Goal: Answer question/provide support: Answer question/provide support

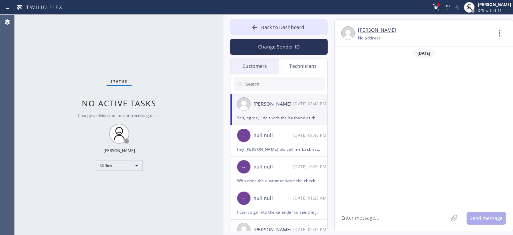
scroll to position [45342, 0]
click at [375, 220] on textarea at bounding box center [391, 218] width 113 height 26
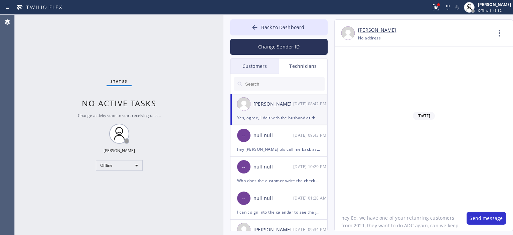
scroll to position [5, 0]
type textarea "hey [PERSON_NAME], we have one of your retunring customers from 2021, they want…"
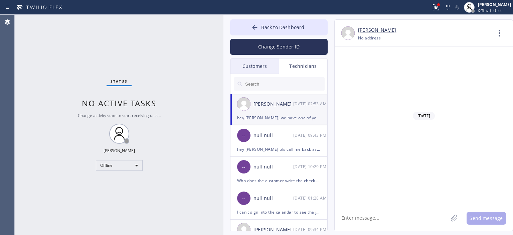
scroll to position [45393, 0]
type textarea "2000sqft house"
click at [385, 217] on textarea at bounding box center [391, 218] width 113 height 26
type textarea "in [GEOGRAPHIC_DATA][PERSON_NAME]"
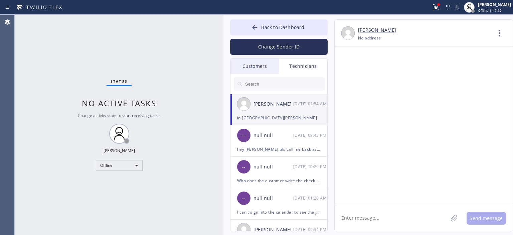
scroll to position [45439, 0]
click at [286, 134] on div "null null" at bounding box center [273, 136] width 40 height 8
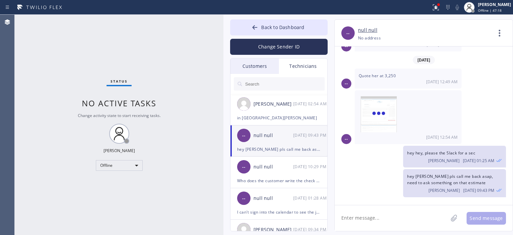
scroll to position [4133, 0]
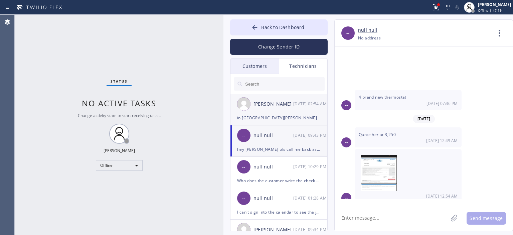
click at [291, 112] on div "[PERSON_NAME] [DATE] 02:54 AM" at bounding box center [279, 104] width 98 height 20
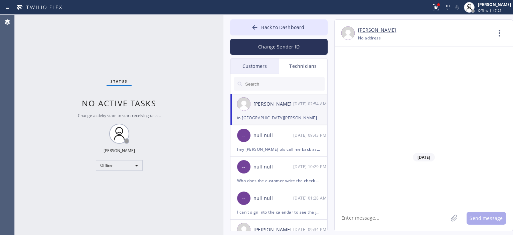
scroll to position [45439, 0]
click at [262, 61] on div "Customers" at bounding box center [254, 65] width 48 height 15
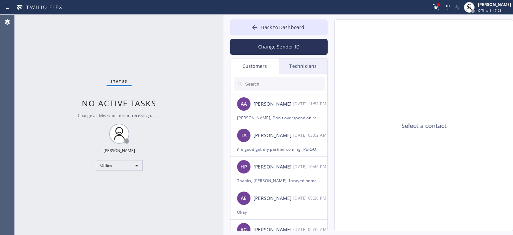
click at [303, 69] on div "Technicians" at bounding box center [303, 65] width 48 height 15
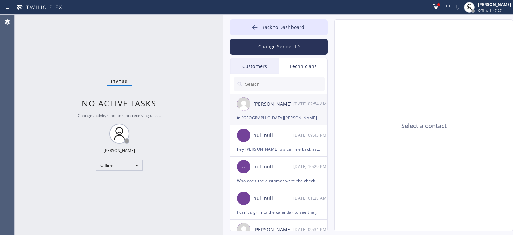
click at [292, 117] on div "in [GEOGRAPHIC_DATA][PERSON_NAME]" at bounding box center [278, 118] width 83 height 8
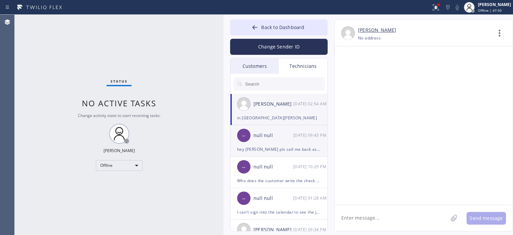
click at [276, 146] on div "hey [PERSON_NAME] pls call me back asap, need to ask something on that estimate" at bounding box center [278, 149] width 83 height 8
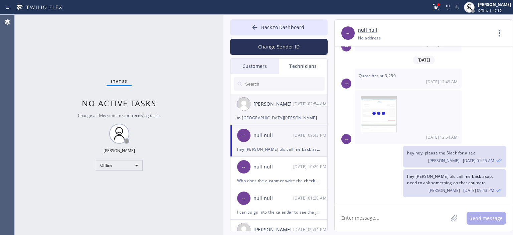
scroll to position [4133, 0]
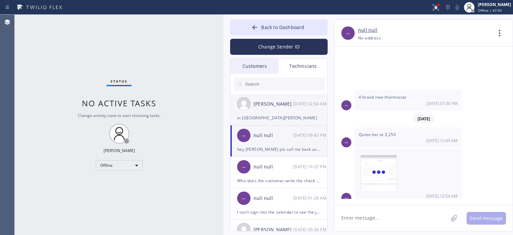
click at [286, 123] on li "[PERSON_NAME] [DATE] 02:54 AM in [GEOGRAPHIC_DATA][PERSON_NAME]" at bounding box center [279, 109] width 98 height 31
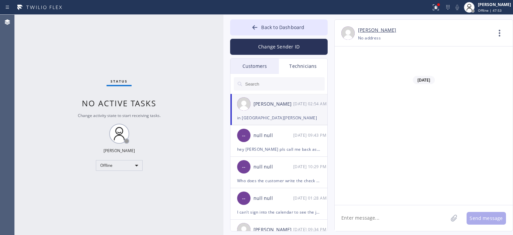
scroll to position [45439, 0]
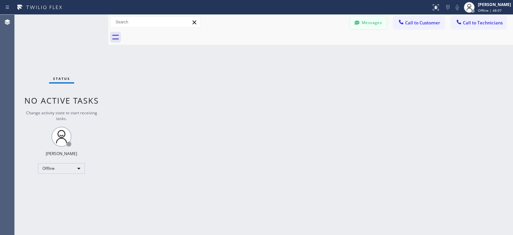
click at [370, 25] on button "Messages" at bounding box center [368, 22] width 37 height 13
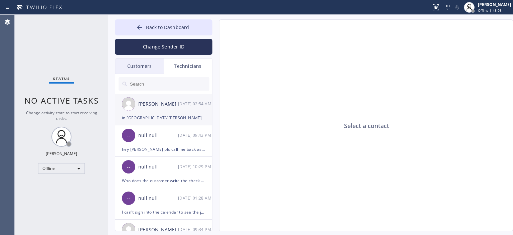
click at [170, 111] on div "[PERSON_NAME] [DATE] 02:54 AM" at bounding box center [164, 104] width 98 height 20
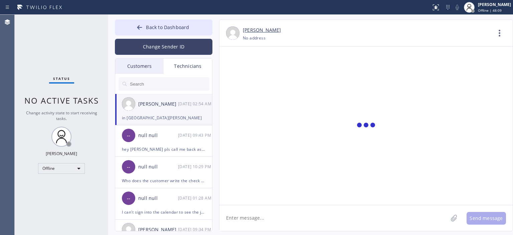
click at [168, 50] on button "Change Sender ID" at bounding box center [164, 47] width 98 height 16
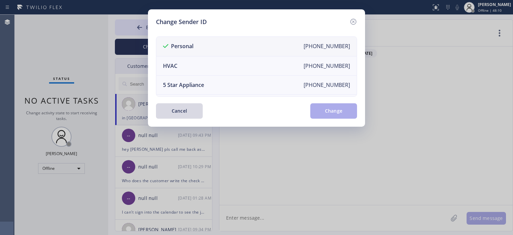
scroll to position [40976, 0]
click at [354, 21] on icon at bounding box center [353, 22] width 6 height 6
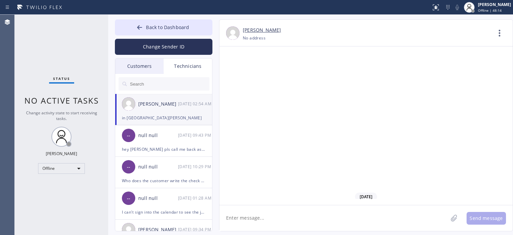
click at [263, 218] on textarea at bounding box center [333, 218] width 228 height 26
type textarea "please let me know asap"
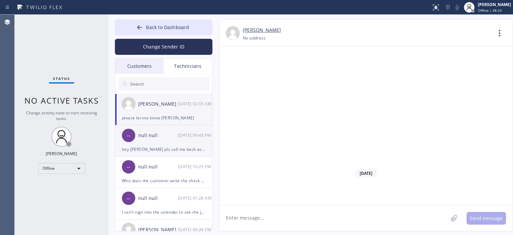
click at [169, 136] on div "null null" at bounding box center [158, 136] width 40 height 8
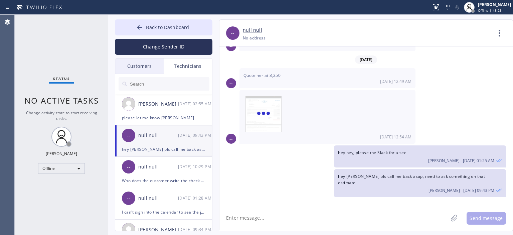
scroll to position [4037, 0]
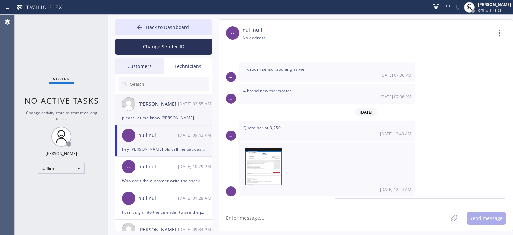
click at [154, 107] on div "[PERSON_NAME]" at bounding box center [158, 104] width 40 height 8
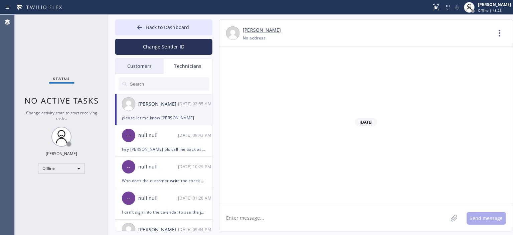
scroll to position [41000, 0]
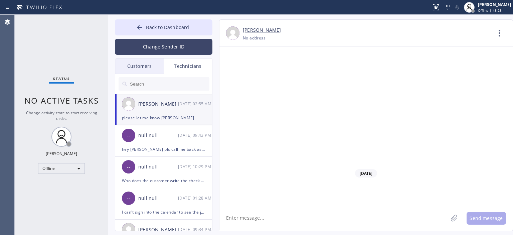
click at [174, 45] on button "Change Sender ID" at bounding box center [164, 47] width 98 height 16
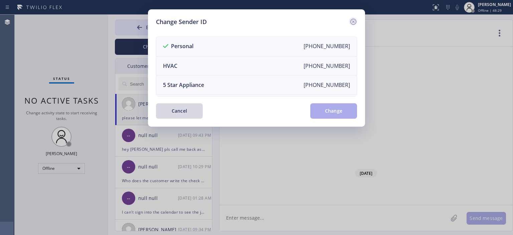
click at [354, 21] on icon at bounding box center [353, 22] width 6 height 6
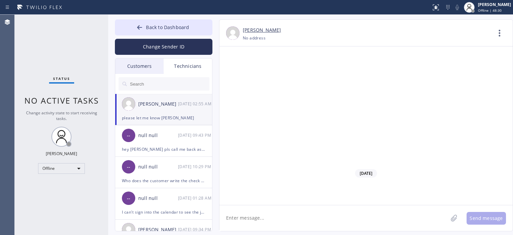
click at [135, 65] on div "Customers" at bounding box center [139, 65] width 48 height 15
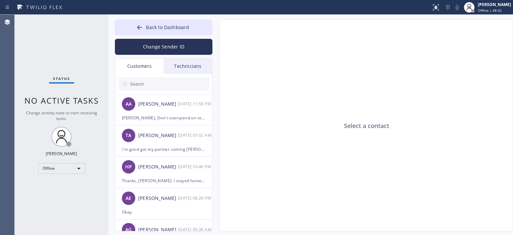
click at [184, 64] on div "Technicians" at bounding box center [188, 65] width 48 height 15
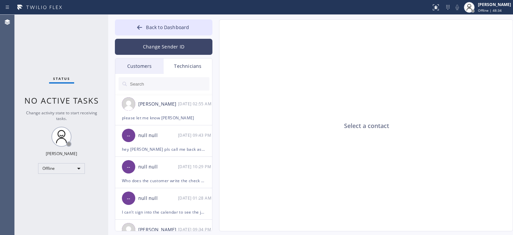
click at [163, 47] on button "Change Sender ID" at bounding box center [164, 47] width 98 height 16
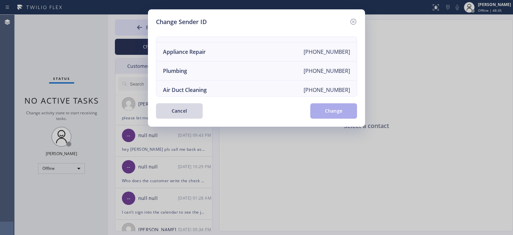
scroll to position [53, 0]
click at [238, 81] on li "Air Duct Cleaning +18006865038" at bounding box center [256, 88] width 200 height 19
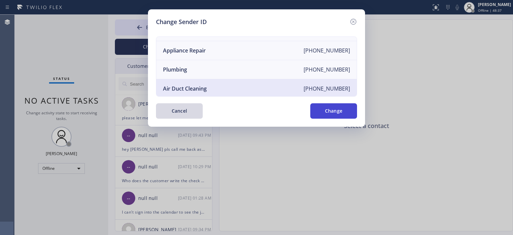
click at [321, 109] on button "Change" at bounding box center [333, 110] width 47 height 15
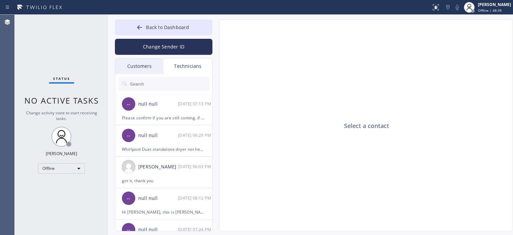
click at [132, 66] on div "Customers" at bounding box center [139, 65] width 48 height 15
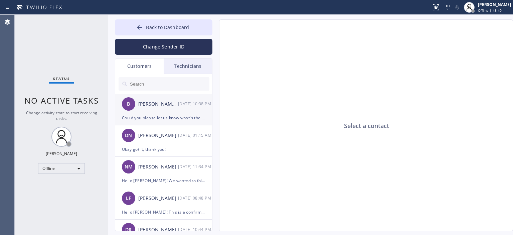
click at [174, 108] on div "B Bill Dela Pena 10/03 10:38 PM" at bounding box center [164, 104] width 98 height 20
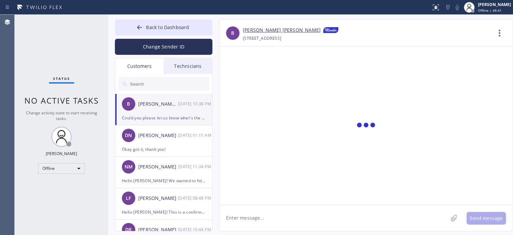
scroll to position [119, 0]
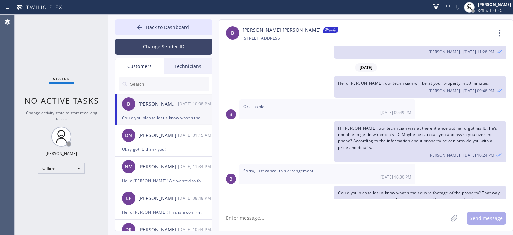
click at [176, 49] on button "Change Sender ID" at bounding box center [164, 47] width 98 height 16
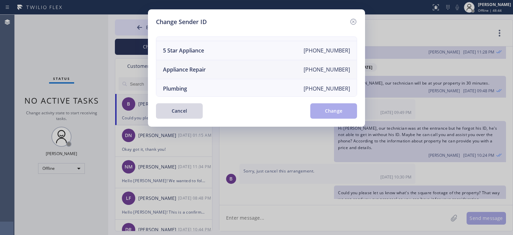
scroll to position [0, 0]
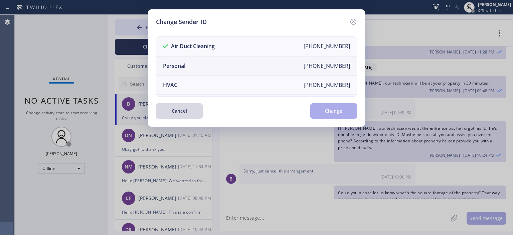
click at [199, 64] on li "Personal +13232842147" at bounding box center [256, 65] width 200 height 19
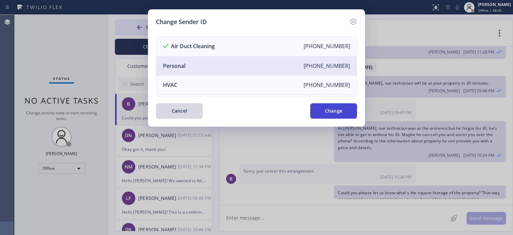
click at [332, 114] on button "Change" at bounding box center [333, 110] width 47 height 15
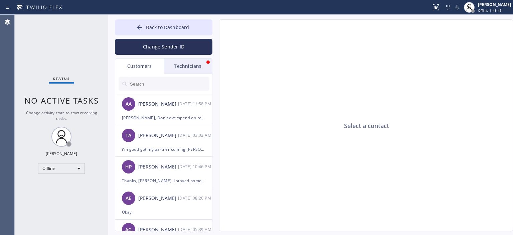
click at [192, 63] on div "Technicians" at bounding box center [188, 65] width 48 height 15
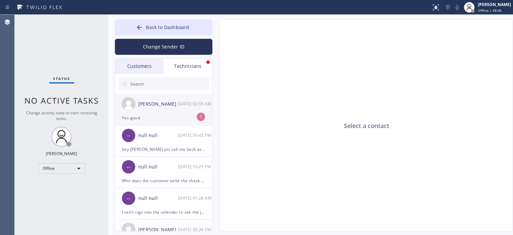
click at [191, 113] on div "Edward Butkus 10/04 02:55 AM" at bounding box center [164, 104] width 98 height 20
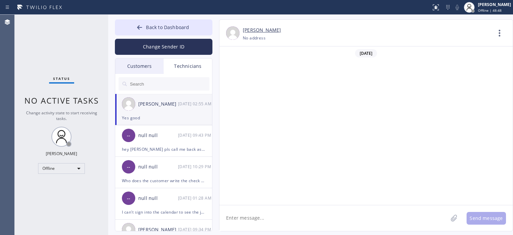
scroll to position [41021, 0]
drag, startPoint x: 498, startPoint y: 184, endPoint x: 370, endPoint y: 207, distance: 129.9
click at [334, 226] on textarea at bounding box center [333, 218] width 228 height 26
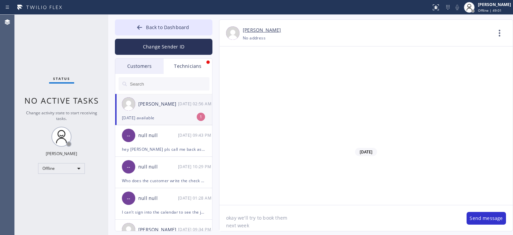
scroll to position [41042, 0]
type textarea "okay we'll try to book them will let you know"
